Goal: Check status

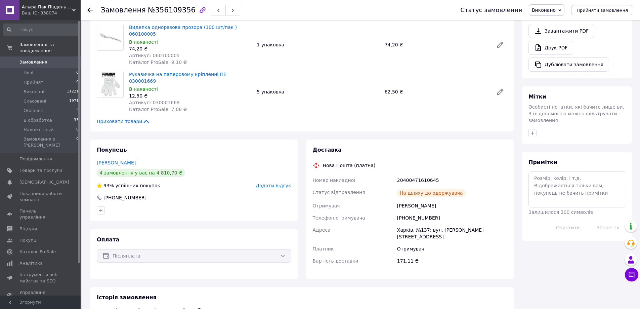
scroll to position [336, 0]
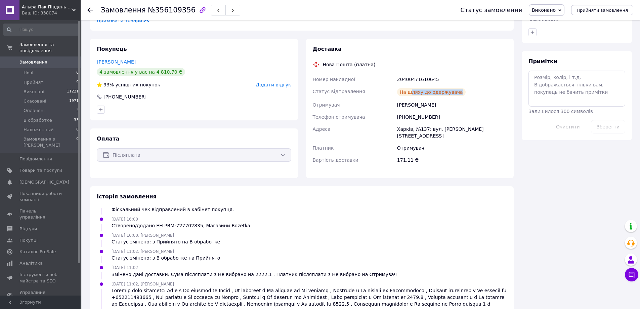
drag, startPoint x: 457, startPoint y: 69, endPoint x: 407, endPoint y: 72, distance: 50.1
click at [407, 85] on div "На шляху до одержувача" at bounding box center [452, 91] width 113 height 13
click at [415, 73] on div "20400471610645" at bounding box center [452, 79] width 113 height 12
drag, startPoint x: 435, startPoint y: 58, endPoint x: 400, endPoint y: 60, distance: 35.3
click at [397, 73] on div "20400471610645" at bounding box center [452, 79] width 113 height 12
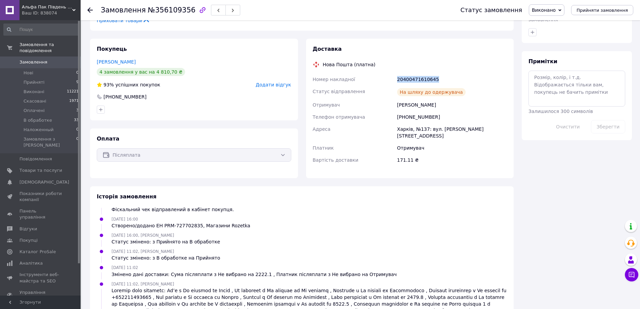
copy div "20400471610645"
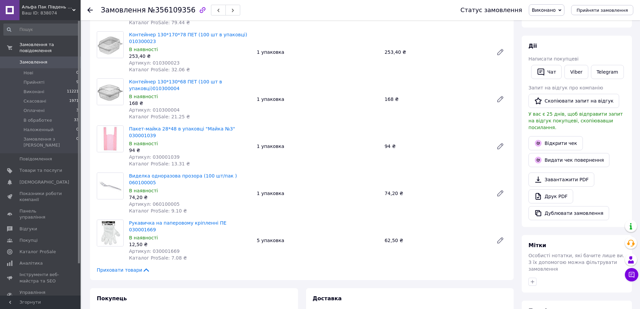
scroll to position [0, 0]
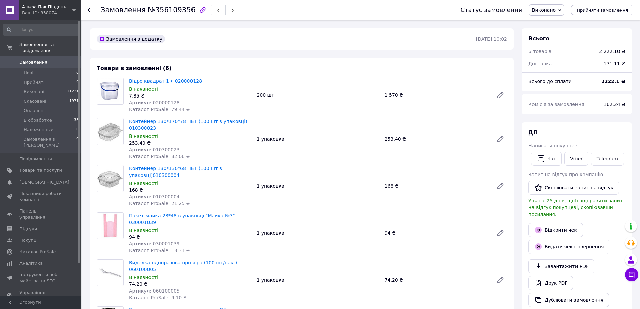
click at [91, 8] on icon at bounding box center [89, 9] width 5 height 5
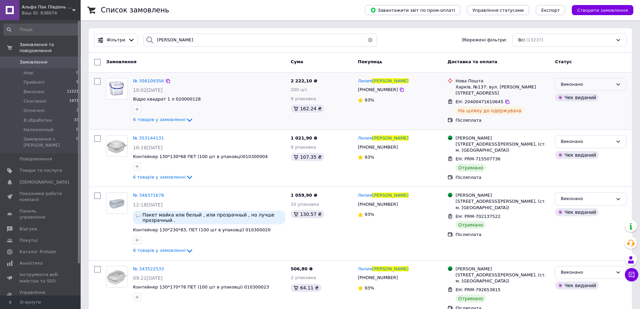
click at [620, 82] on icon at bounding box center [617, 84] width 5 height 5
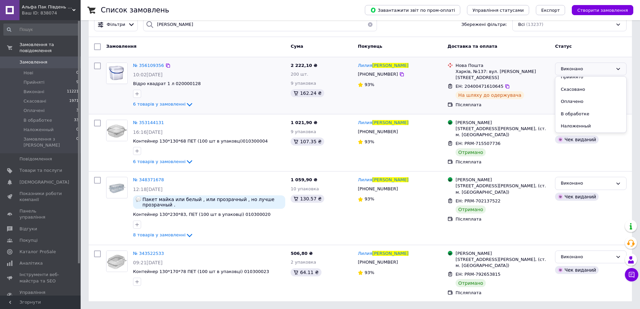
click at [543, 103] on div "[GEOGRAPHIC_DATA], №137: вул. [PERSON_NAME], 21 ЕН: 20400471610645 На шляху до …" at bounding box center [499, 85] width 108 height 51
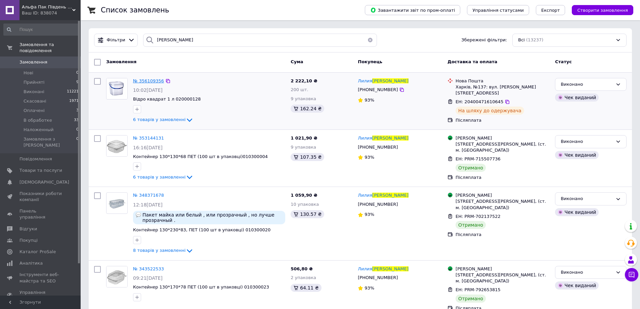
click at [152, 80] on span "№ 356109356" at bounding box center [148, 80] width 31 height 5
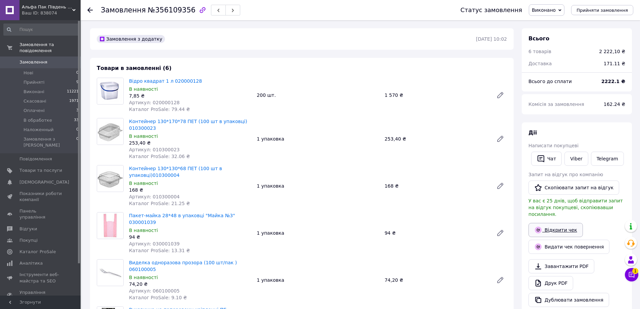
click at [564, 224] on link "Відкрити чек" at bounding box center [555, 230] width 54 height 14
click at [89, 7] on div at bounding box center [89, 10] width 5 height 7
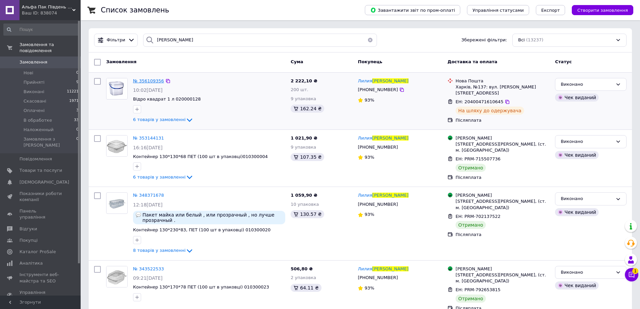
click at [153, 81] on span "№ 356109356" at bounding box center [148, 80] width 31 height 5
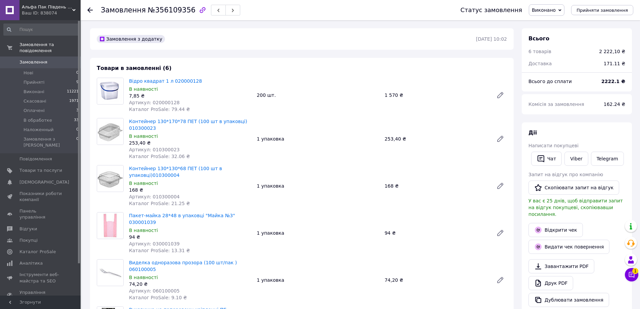
click at [94, 9] on div at bounding box center [93, 10] width 13 height 20
click at [87, 13] on div "Замовлення №356109356 Статус замовлення Виконано Прийнято Скасовано Оплачено В …" at bounding box center [360, 10] width 559 height 20
click at [90, 4] on div at bounding box center [93, 10] width 13 height 20
click at [89, 11] on icon at bounding box center [89, 9] width 5 height 5
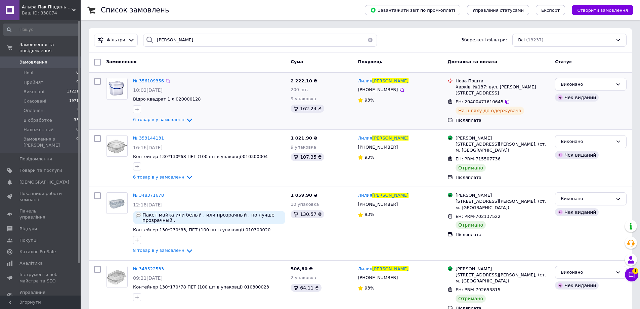
click at [352, 111] on div "162.24 ₴" at bounding box center [322, 108] width 62 height 8
click at [144, 80] on span "№ 356109356" at bounding box center [148, 80] width 31 height 5
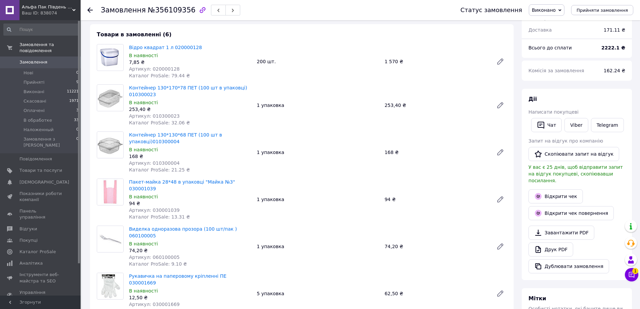
scroll to position [55, 0]
click at [573, 209] on link "Відкрити чек повернення" at bounding box center [570, 213] width 85 height 14
click at [534, 190] on link "Відкрити чек" at bounding box center [555, 196] width 54 height 14
